Goal: Information Seeking & Learning: Learn about a topic

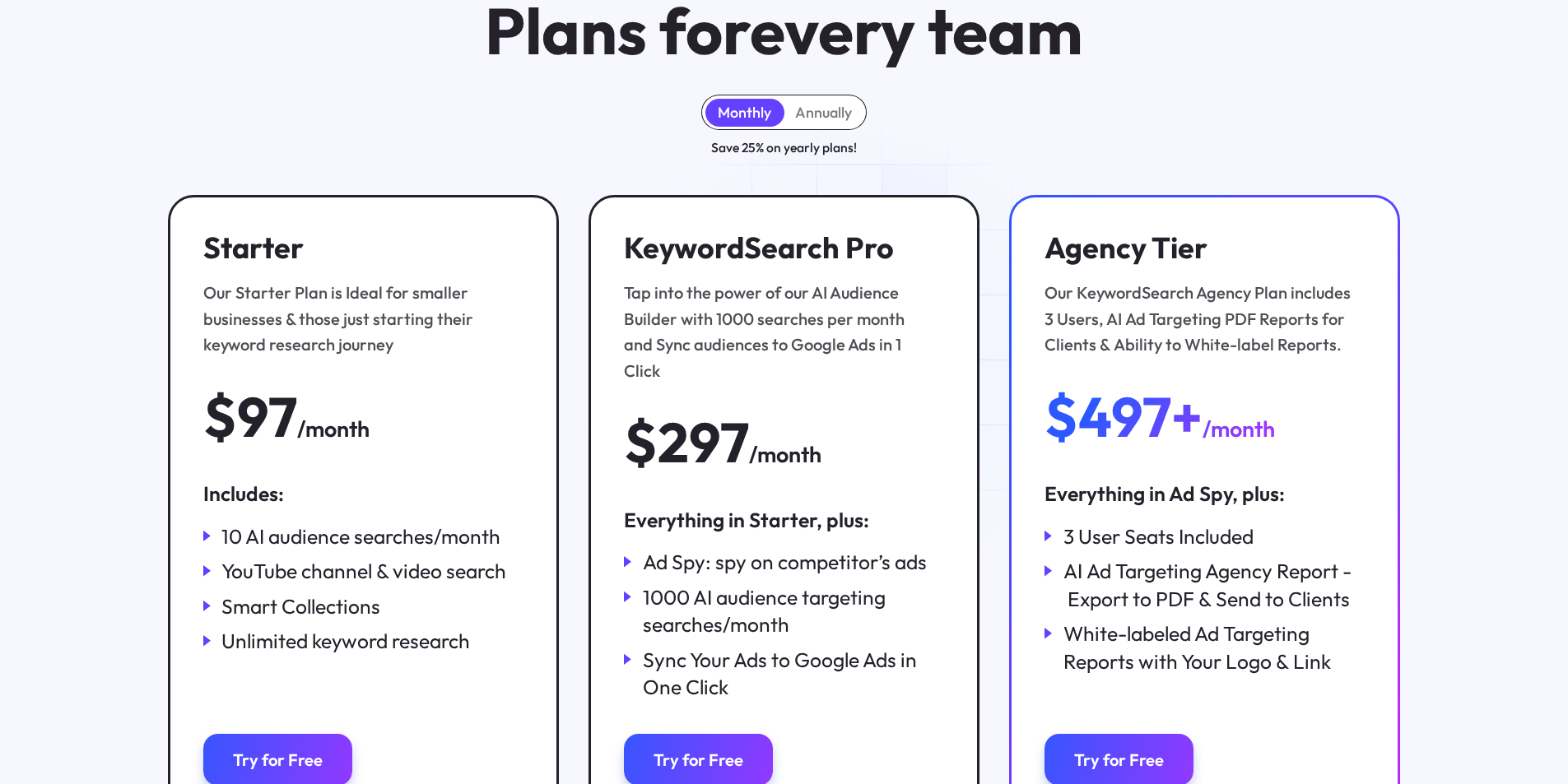
scroll to position [164, 0]
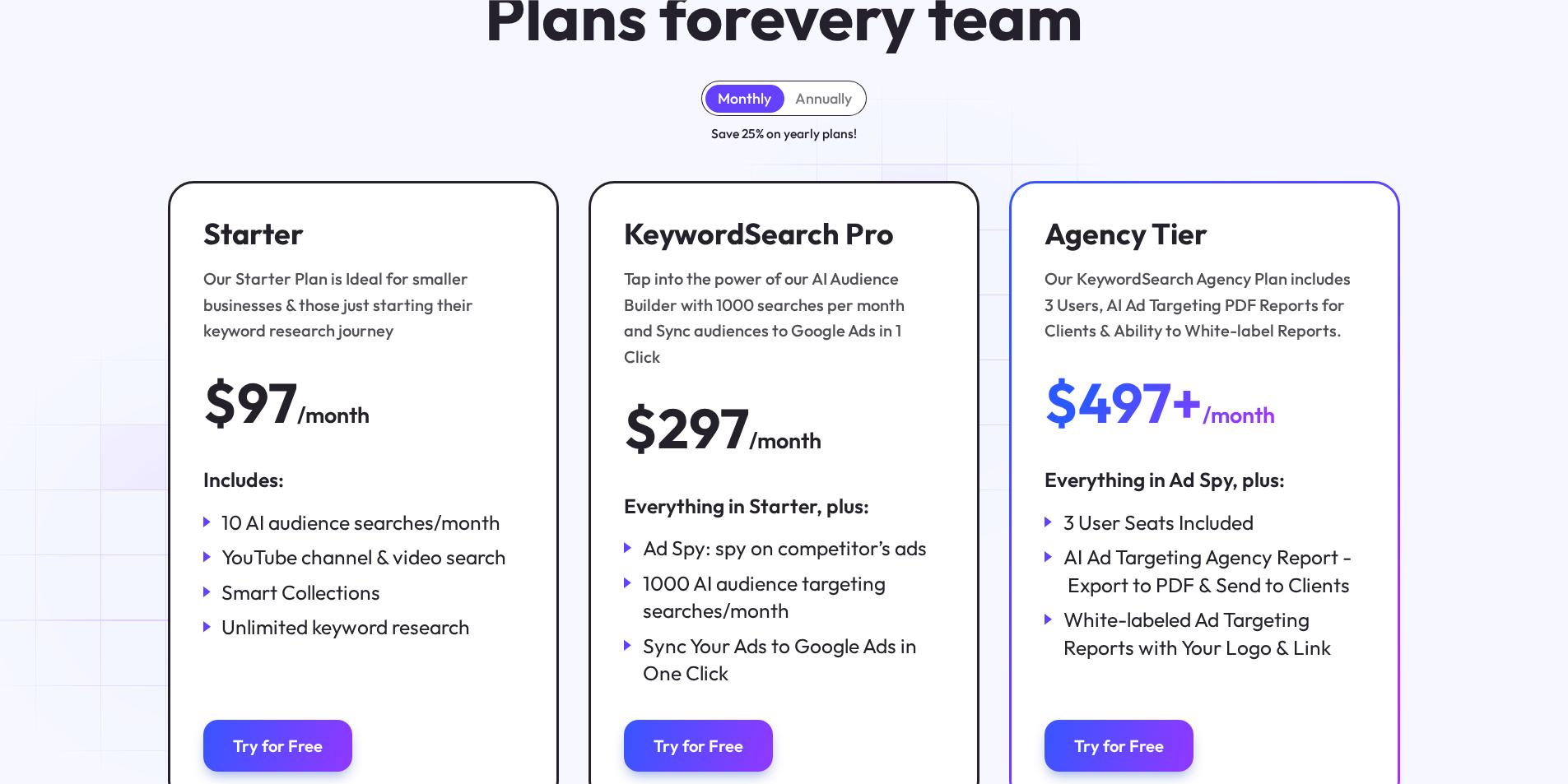
click at [204, 558] on icon at bounding box center [207, 556] width 8 height 11
click at [205, 558] on icon at bounding box center [207, 556] width 8 height 11
click at [275, 569] on div "YouTube channel & video search" at bounding box center [363, 556] width 285 height 28
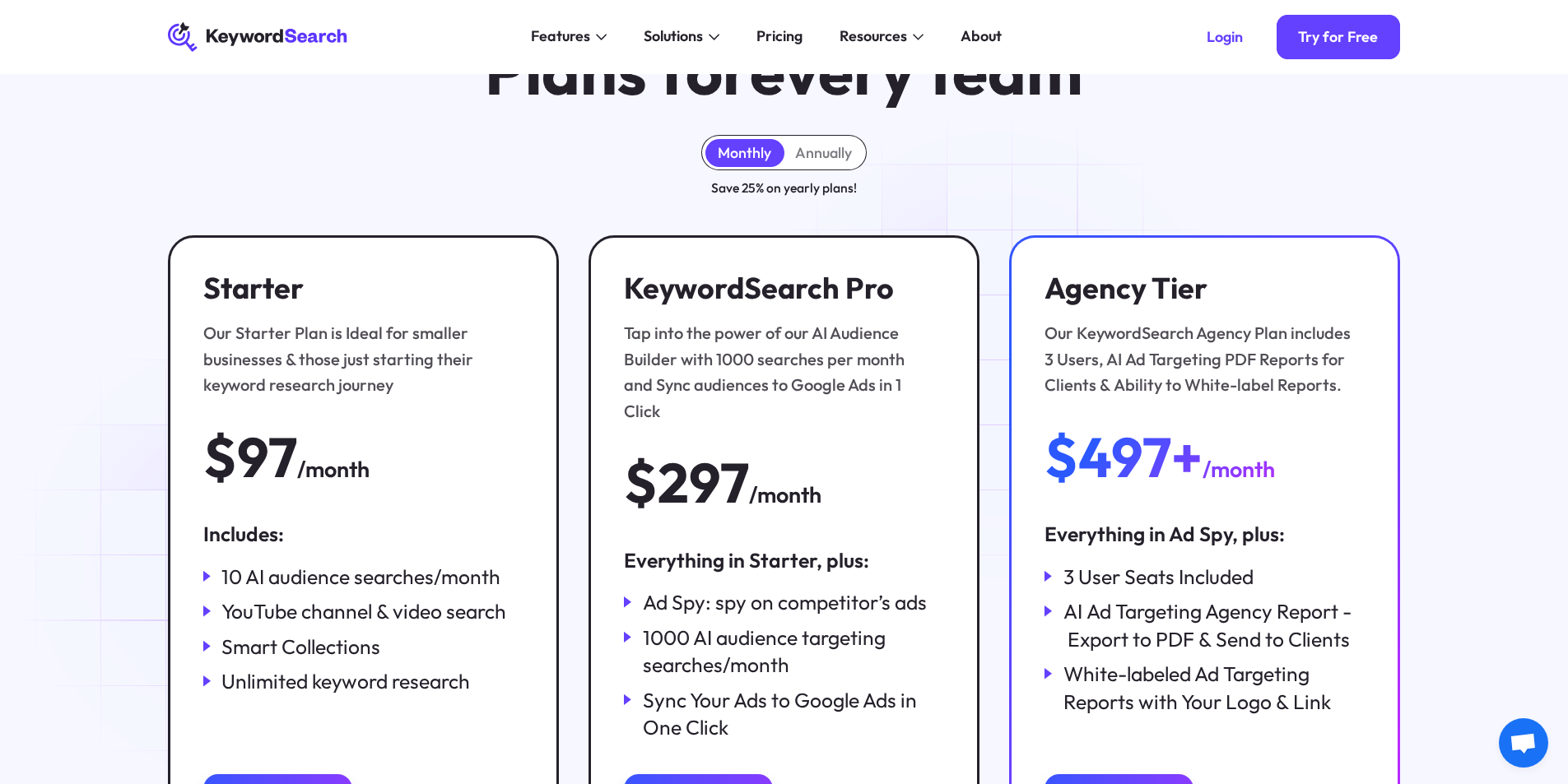
scroll to position [0, 0]
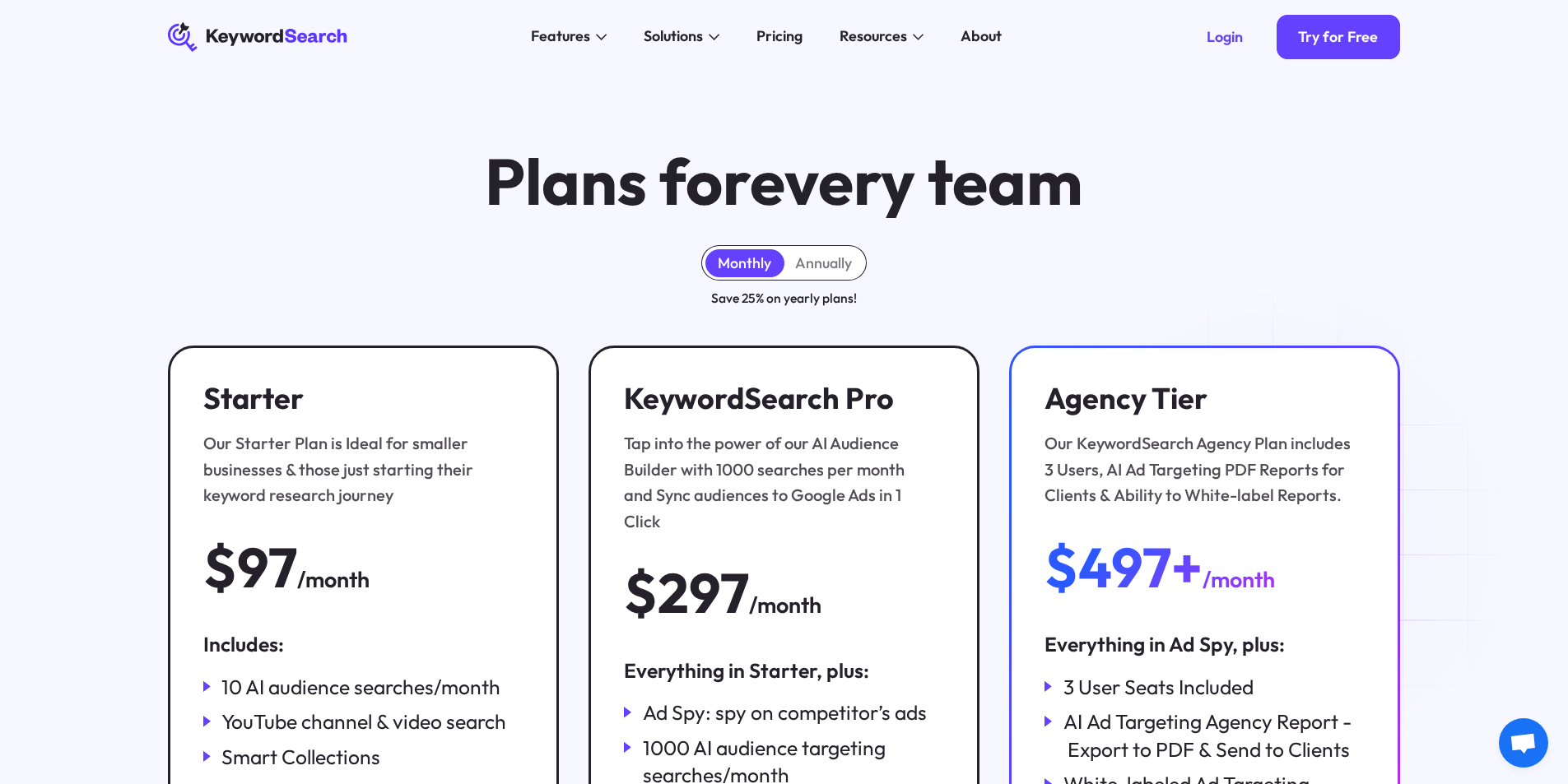
click at [259, 37] on icon "KeywordSearch" at bounding box center [259, 37] width 181 height 29
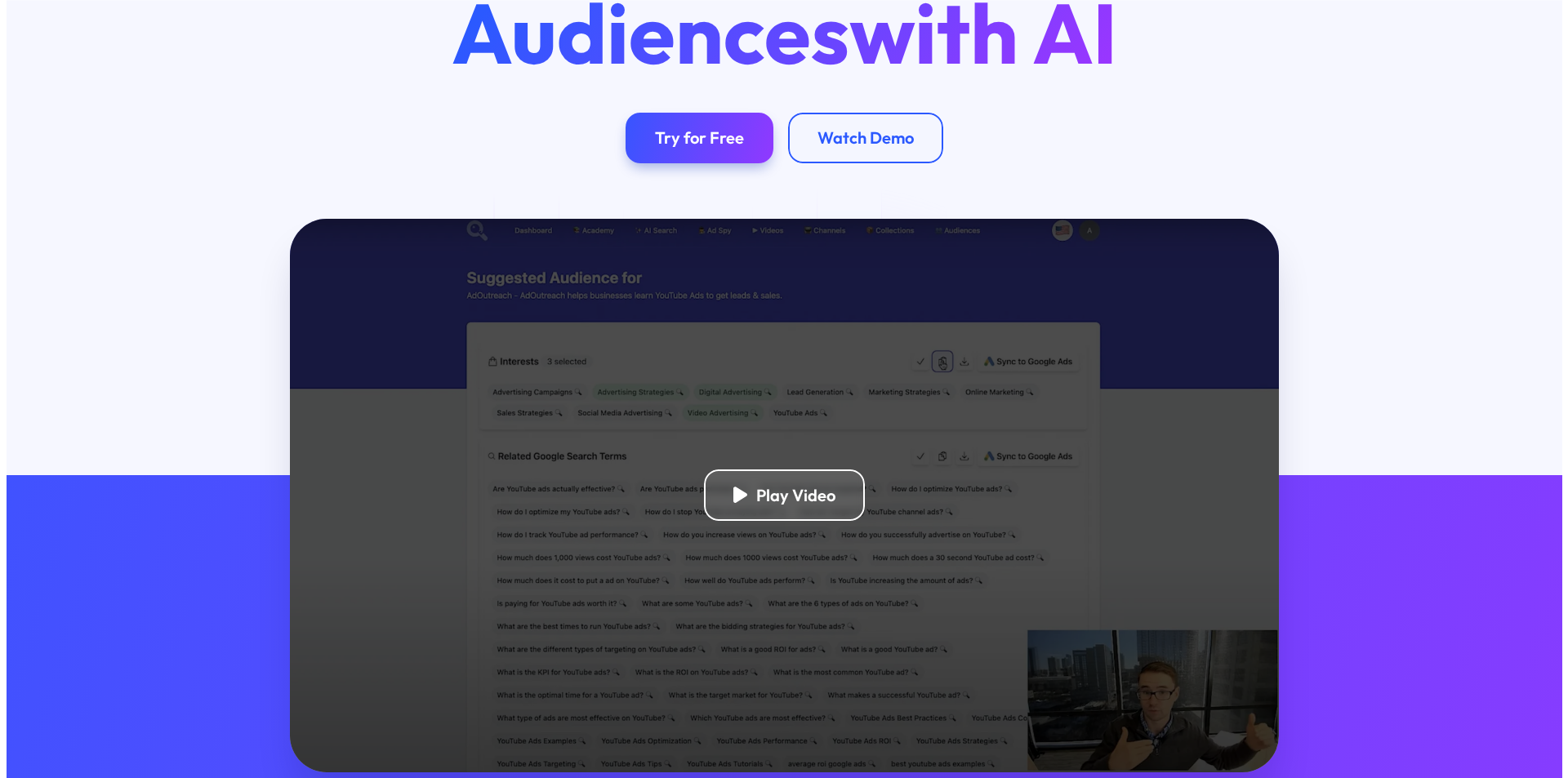
scroll to position [245, 0]
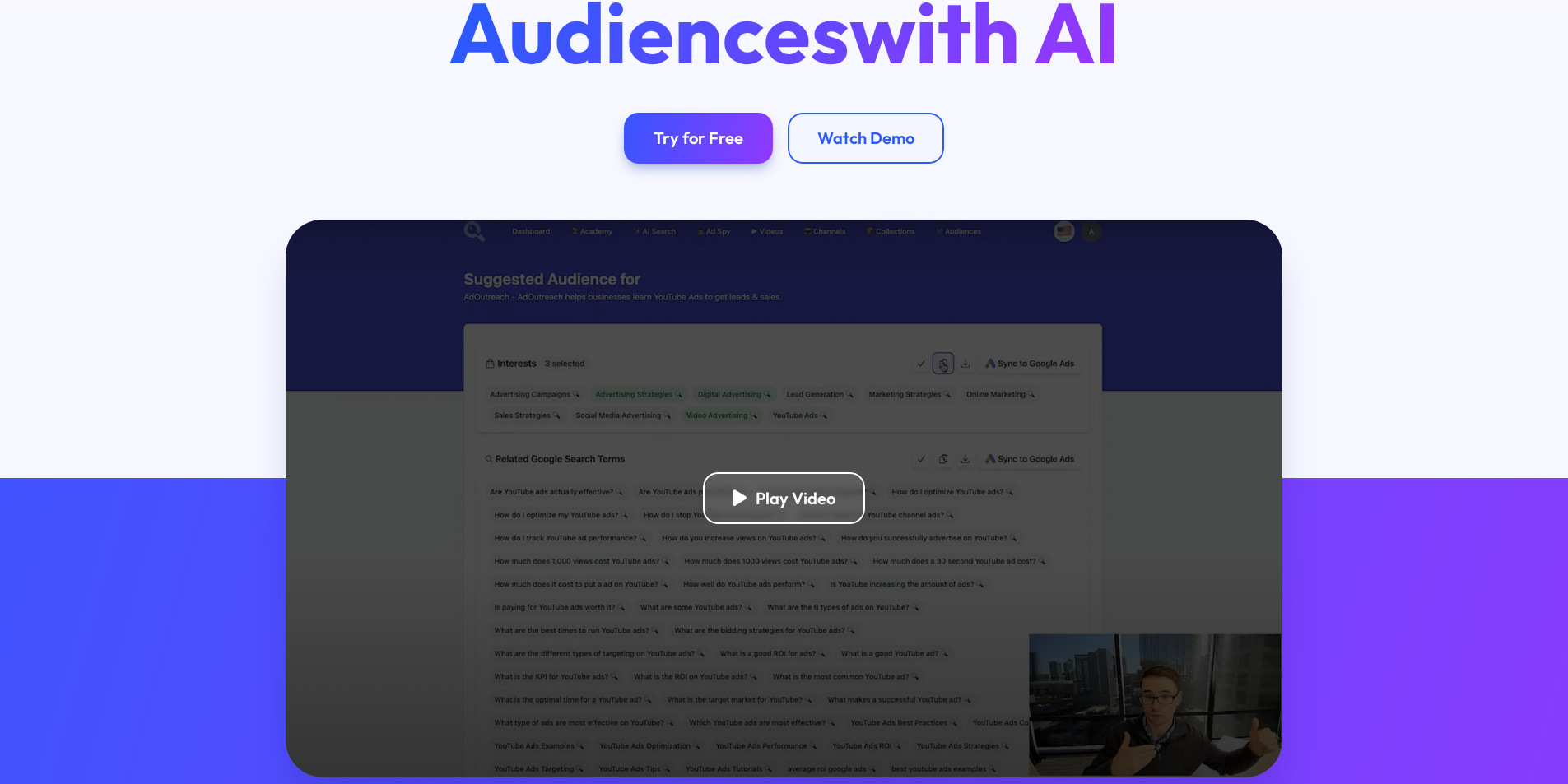
click at [713, 468] on div "Play Video" at bounding box center [784, 498] width 997 height 557
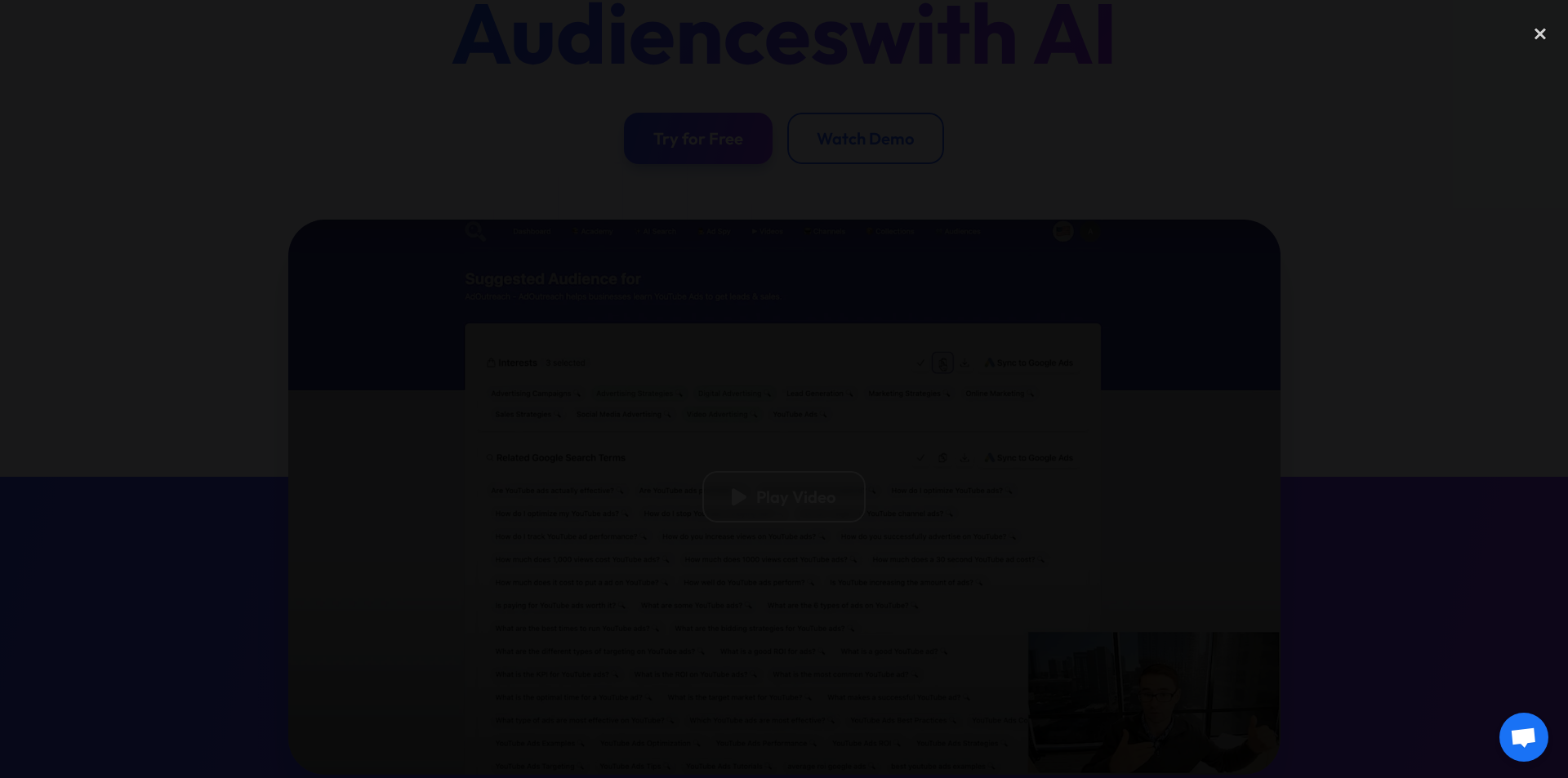
click at [304, 565] on div at bounding box center [784, 389] width 1568 height 747
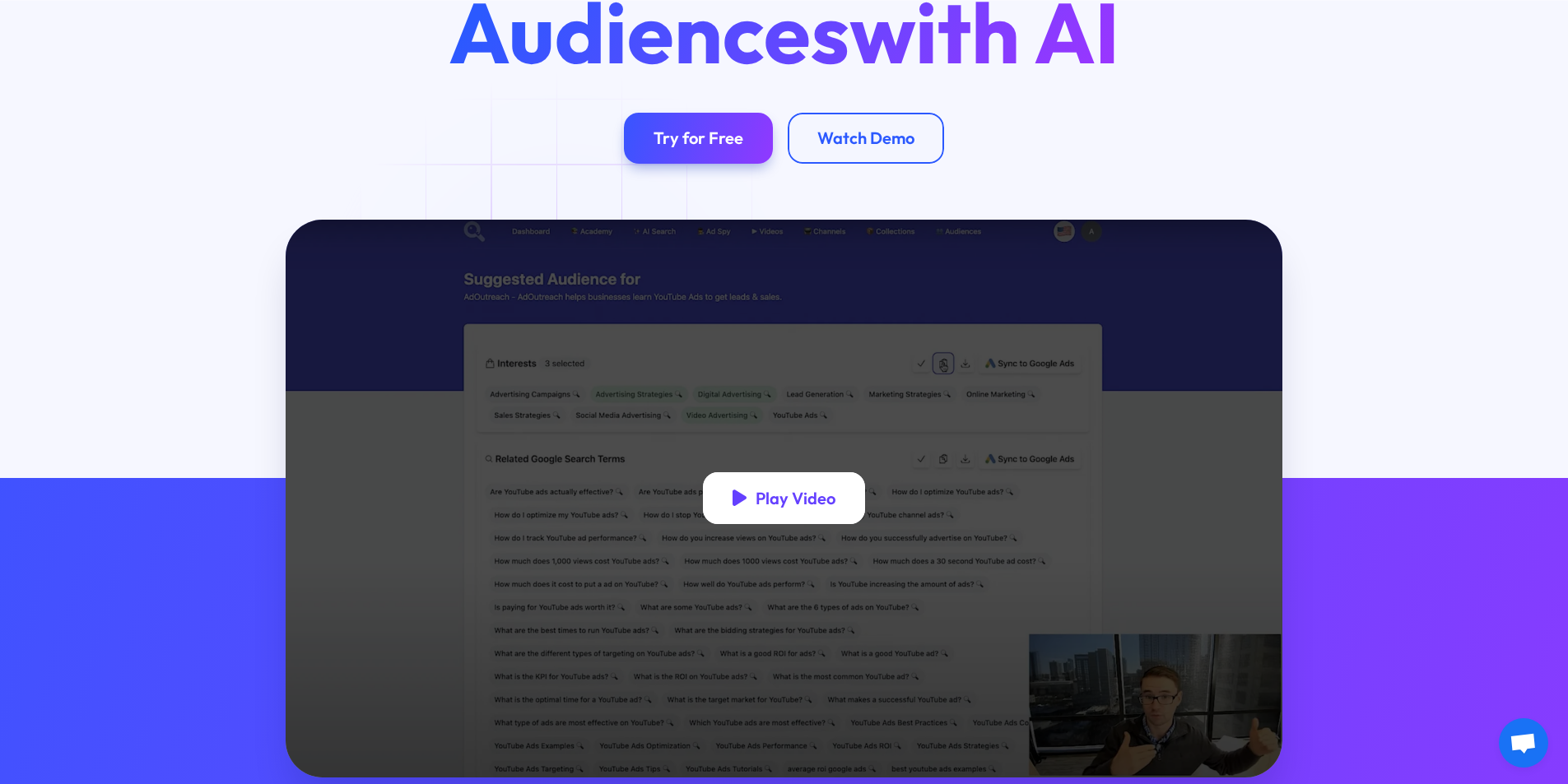
click at [781, 507] on div "Play Video" at bounding box center [795, 497] width 80 height 20
